Goal: Task Accomplishment & Management: Manage account settings

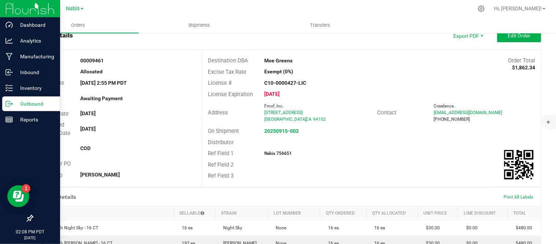
click at [38, 103] on p "Outbound" at bounding box center [35, 103] width 44 height 9
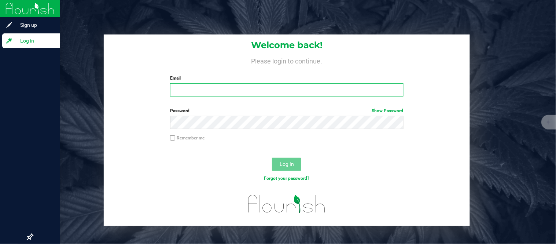
type input "[PERSON_NAME][EMAIL_ADDRESS][DOMAIN_NAME]"
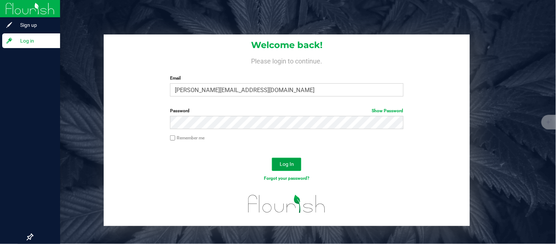
click at [288, 167] on button "Log In" at bounding box center [286, 164] width 29 height 13
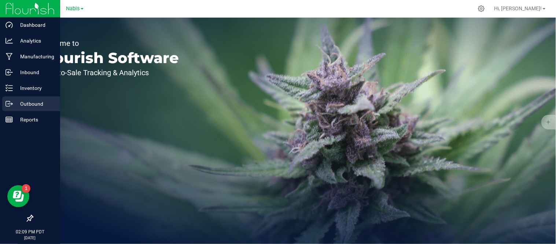
click at [16, 106] on p "Outbound" at bounding box center [35, 103] width 44 height 9
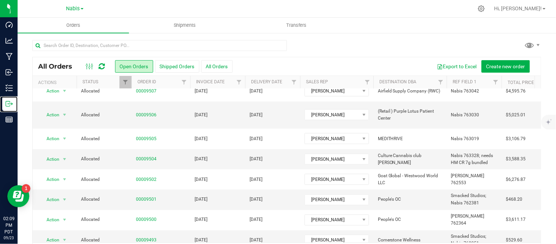
scroll to position [24, 0]
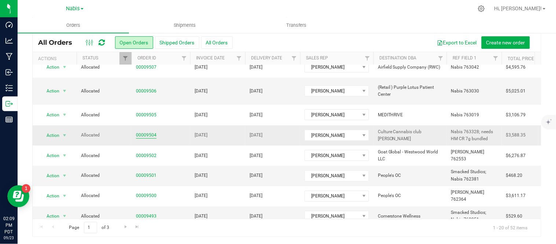
click at [152, 132] on link "00009504" at bounding box center [146, 135] width 21 height 7
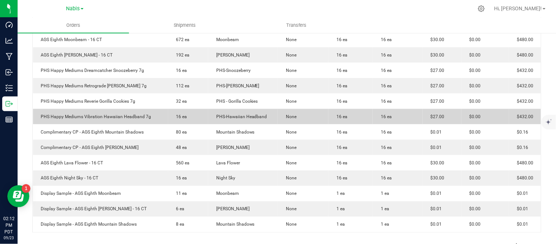
scroll to position [175, 0]
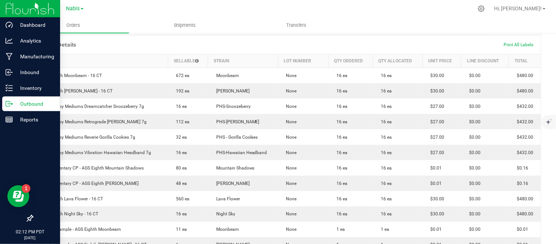
click at [28, 104] on p "Outbound" at bounding box center [35, 103] width 44 height 9
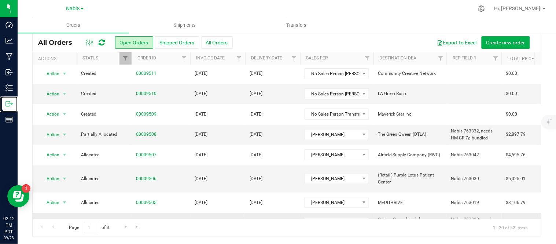
scroll to position [171, 0]
click at [144, 131] on link "00009508" at bounding box center [146, 134] width 21 height 7
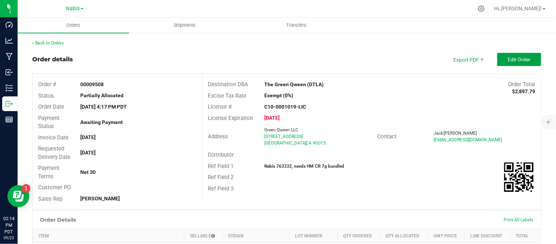
click at [519, 60] on span "Edit Order" at bounding box center [519, 59] width 23 height 6
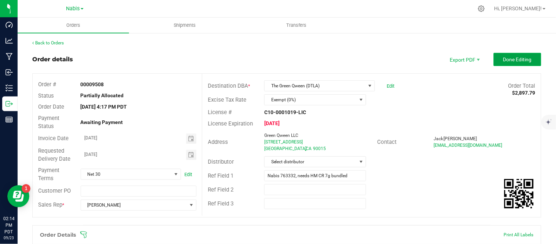
click at [512, 63] on button "Done Editing" at bounding box center [518, 59] width 48 height 13
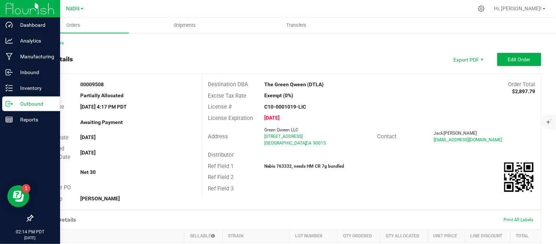
click at [26, 104] on p "Outbound" at bounding box center [35, 103] width 44 height 9
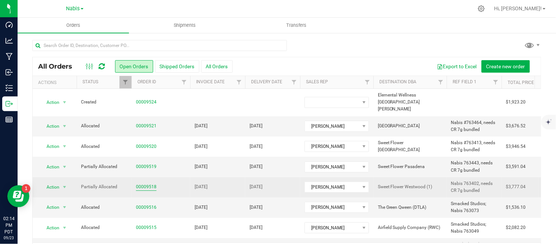
click at [141, 183] on link "00009518" at bounding box center [146, 186] width 21 height 7
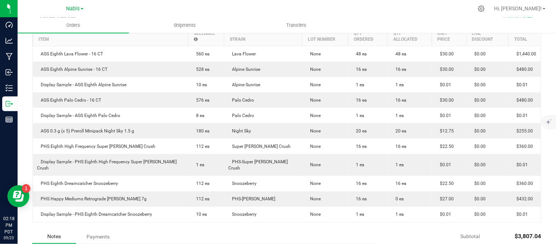
scroll to position [249, 0]
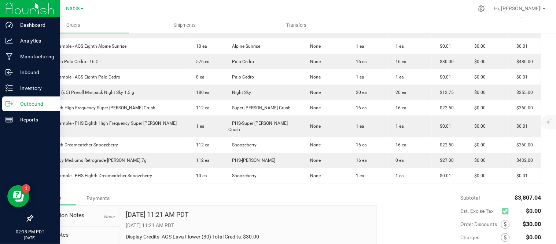
click at [33, 103] on p "Outbound" at bounding box center [35, 103] width 44 height 9
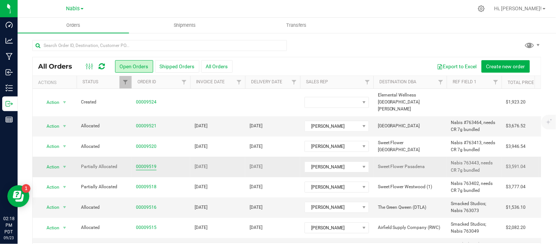
click at [147, 163] on link "00009519" at bounding box center [146, 166] width 21 height 7
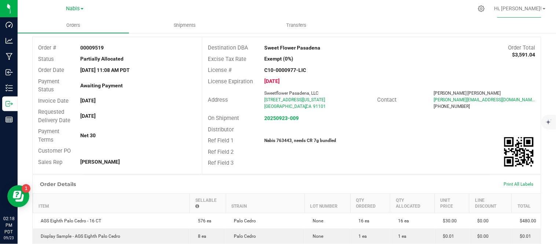
scroll to position [37, 0]
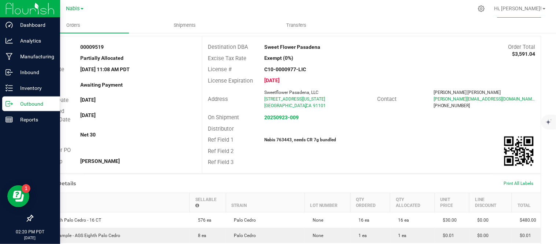
click at [7, 99] on div "Outbound" at bounding box center [31, 103] width 58 height 15
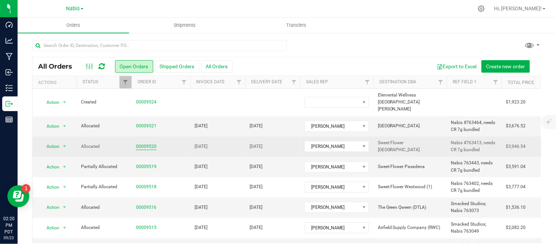
click at [140, 143] on link "00009520" at bounding box center [146, 146] width 21 height 7
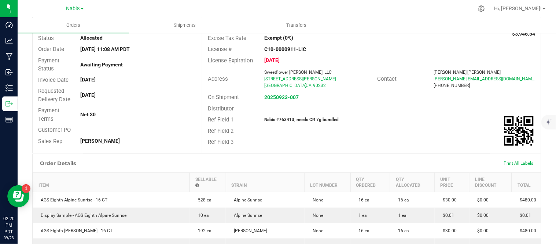
scroll to position [25, 0]
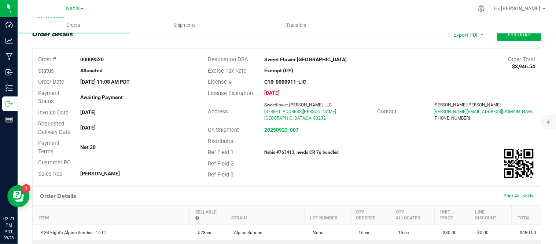
click at [452, 149] on div "Ref Field 1 Nabis #763413, needs CR 7g bundled" at bounding box center [371, 152] width 339 height 11
click at [519, 37] on span "Edit Order" at bounding box center [519, 35] width 23 height 6
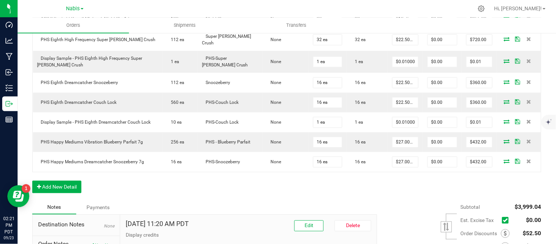
scroll to position [364, 0]
click at [485, 189] on div "Order Details Print All Labels Item Sellable Strain Lot Number Qty Ordered Qty …" at bounding box center [286, 35] width 509 height 329
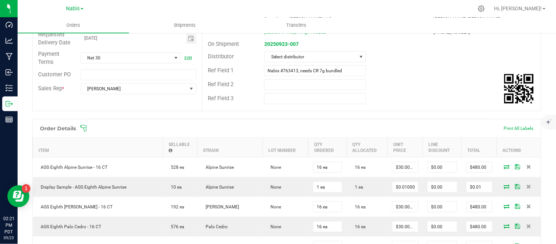
scroll to position [0, 0]
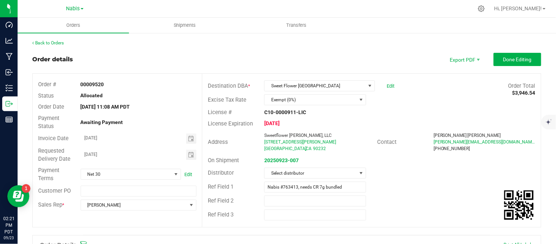
click at [450, 193] on div "Ref Field 1 Nabis #763413, needs CR 7g bundled" at bounding box center [371, 187] width 339 height 14
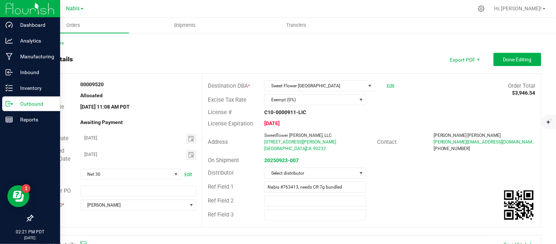
click at [43, 105] on p "Outbound" at bounding box center [35, 103] width 44 height 9
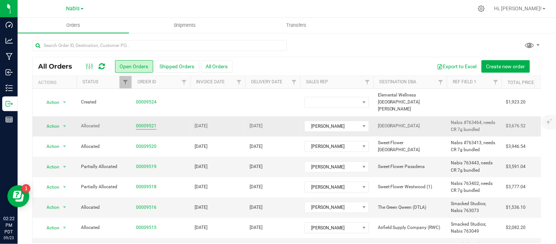
click at [143, 122] on link "00009521" at bounding box center [146, 125] width 21 height 7
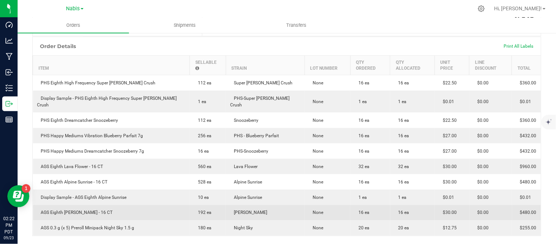
scroll to position [281, 0]
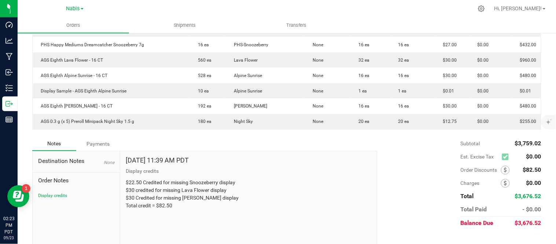
click at [416, 155] on div "Subtotal $3,759.02 Est. Excise Tax $0.00" at bounding box center [457, 183] width 170 height 93
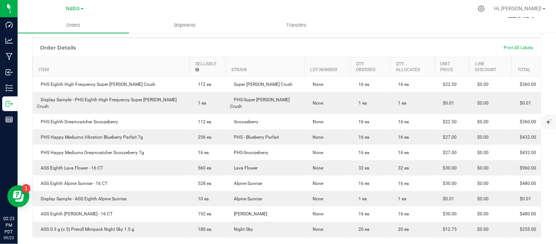
scroll to position [0, 0]
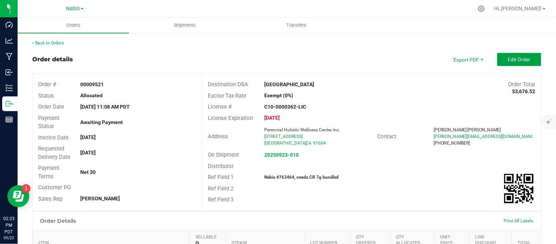
click at [534, 57] on button "Edit Order" at bounding box center [520, 59] width 44 height 13
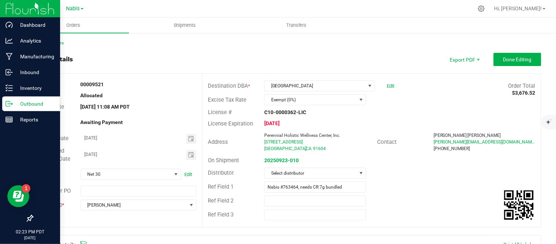
click at [21, 100] on p "Outbound" at bounding box center [35, 103] width 44 height 9
